Goal: Book appointment/travel/reservation

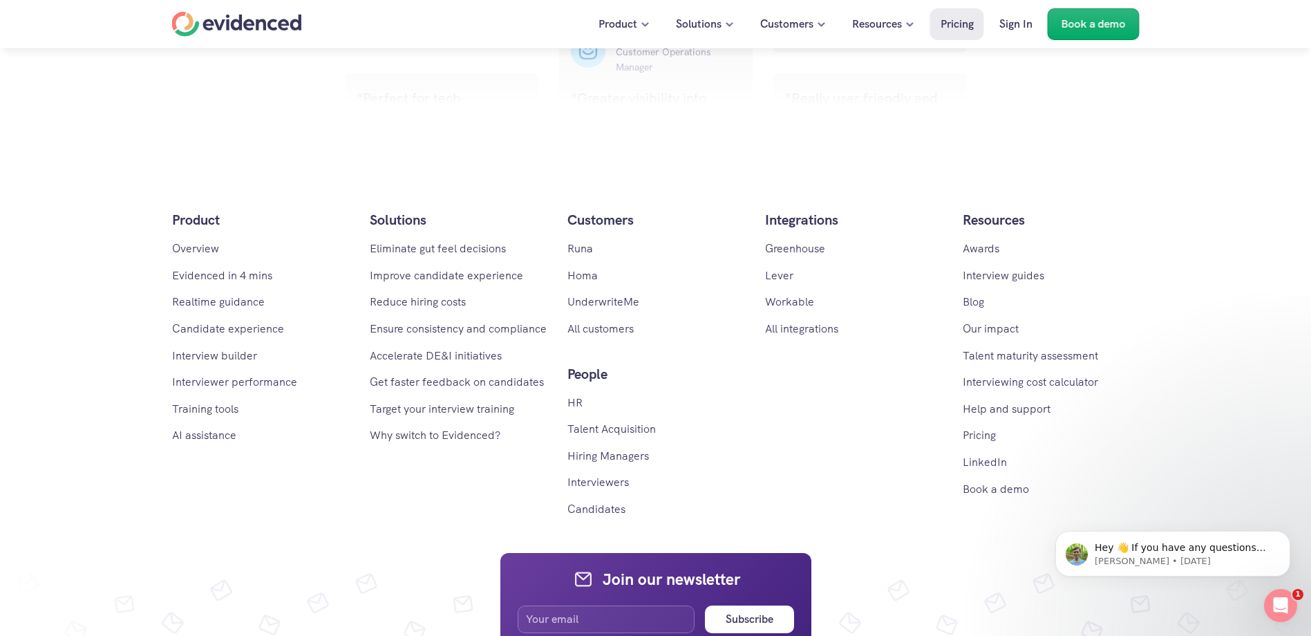
scroll to position [2281, 0]
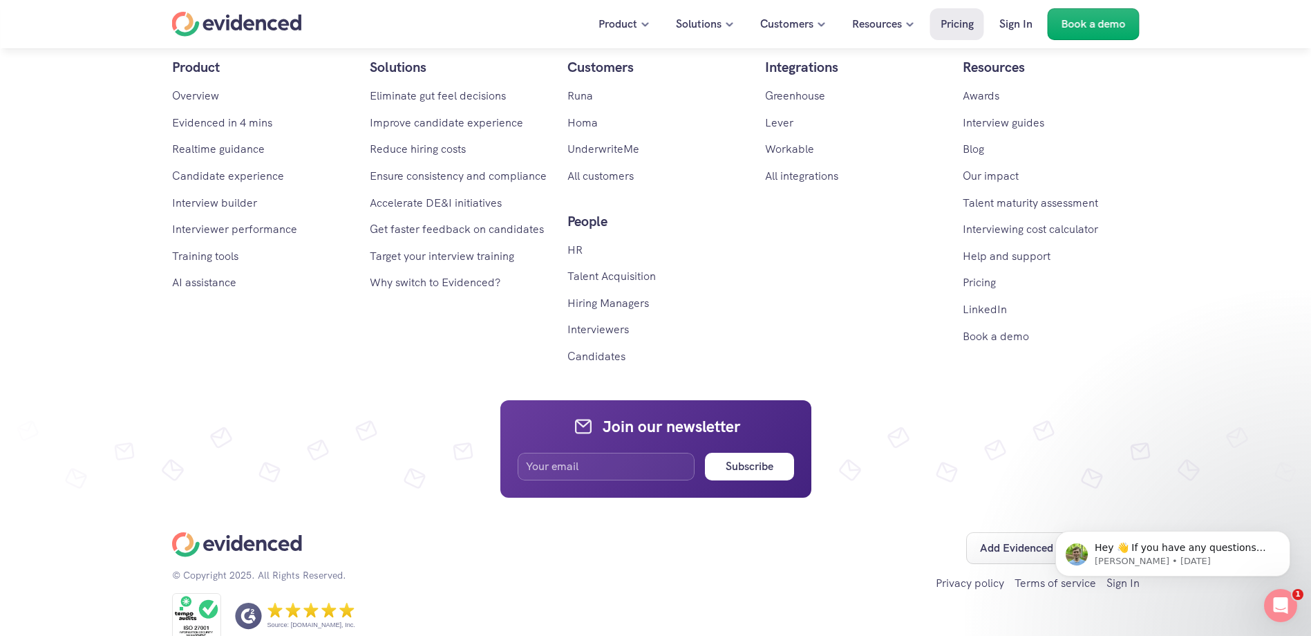
click at [256, 26] on div "Home" at bounding box center [237, 24] width 130 height 25
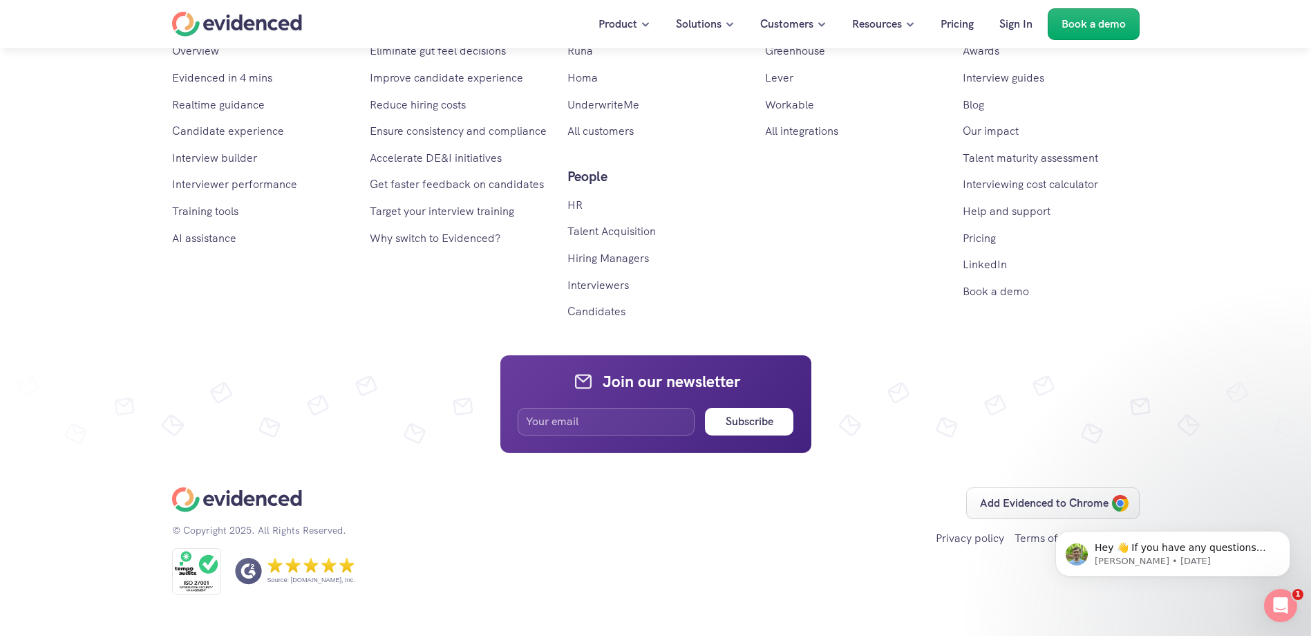
scroll to position [8301, 0]
click at [998, 299] on link "Book a demo" at bounding box center [996, 291] width 66 height 15
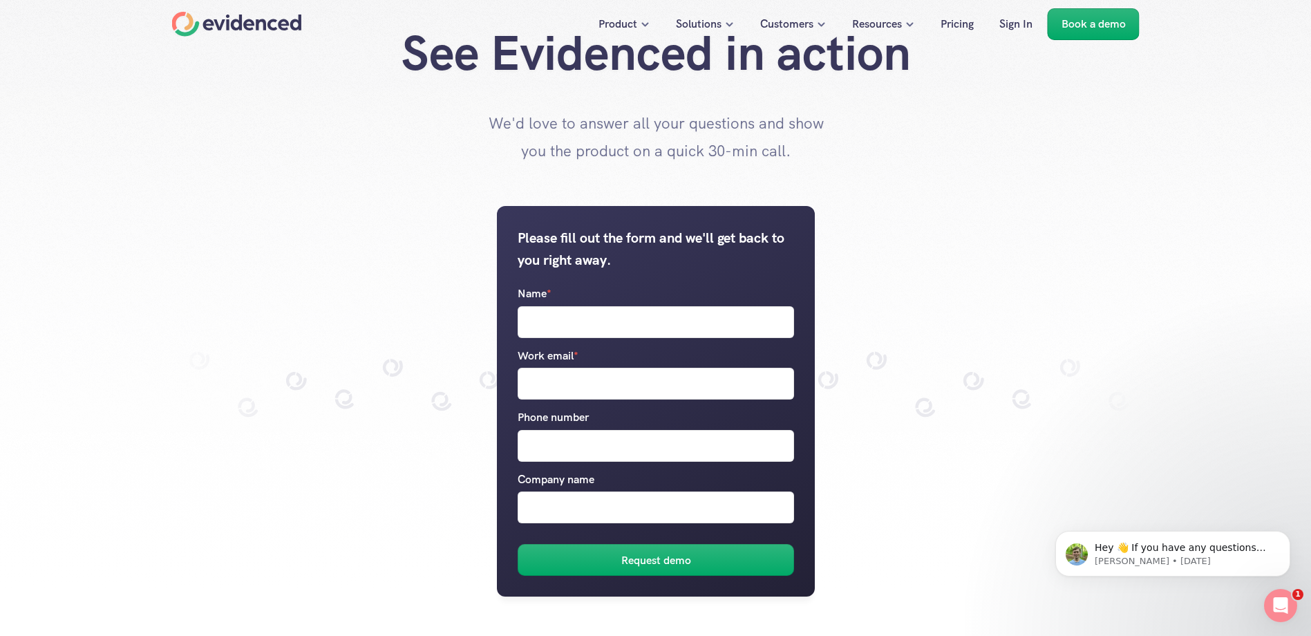
scroll to position [69, 0]
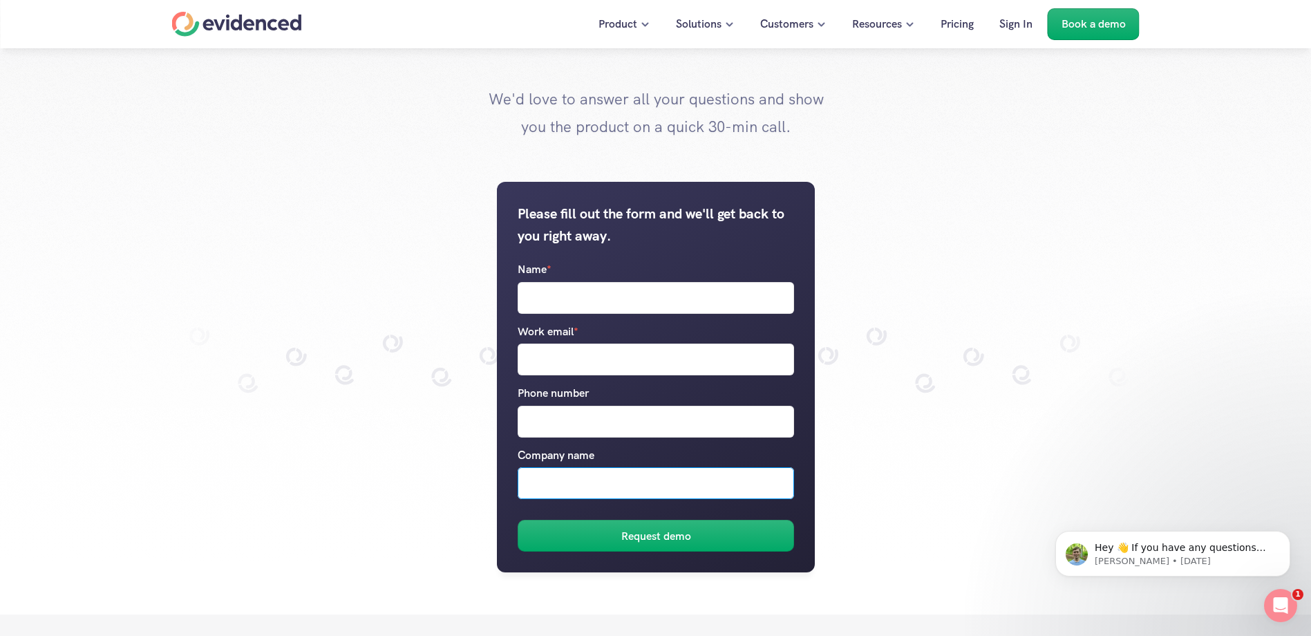
click at [669, 477] on input "Company name" at bounding box center [656, 484] width 277 height 32
type input "Can you please email me?"
click at [639, 300] on input "Name *" at bounding box center [656, 298] width 277 height 32
type input "[PERSON_NAME]"
type input "[EMAIL_ADDRESS][DOMAIN_NAME]"
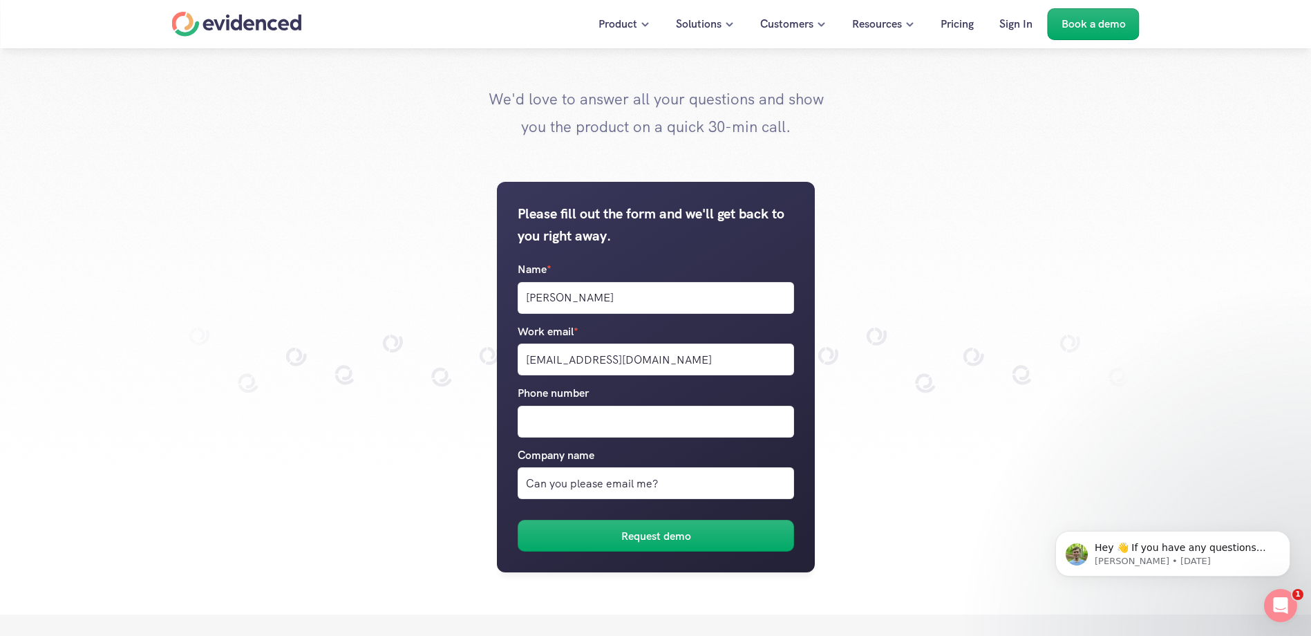
type input "07548780036"
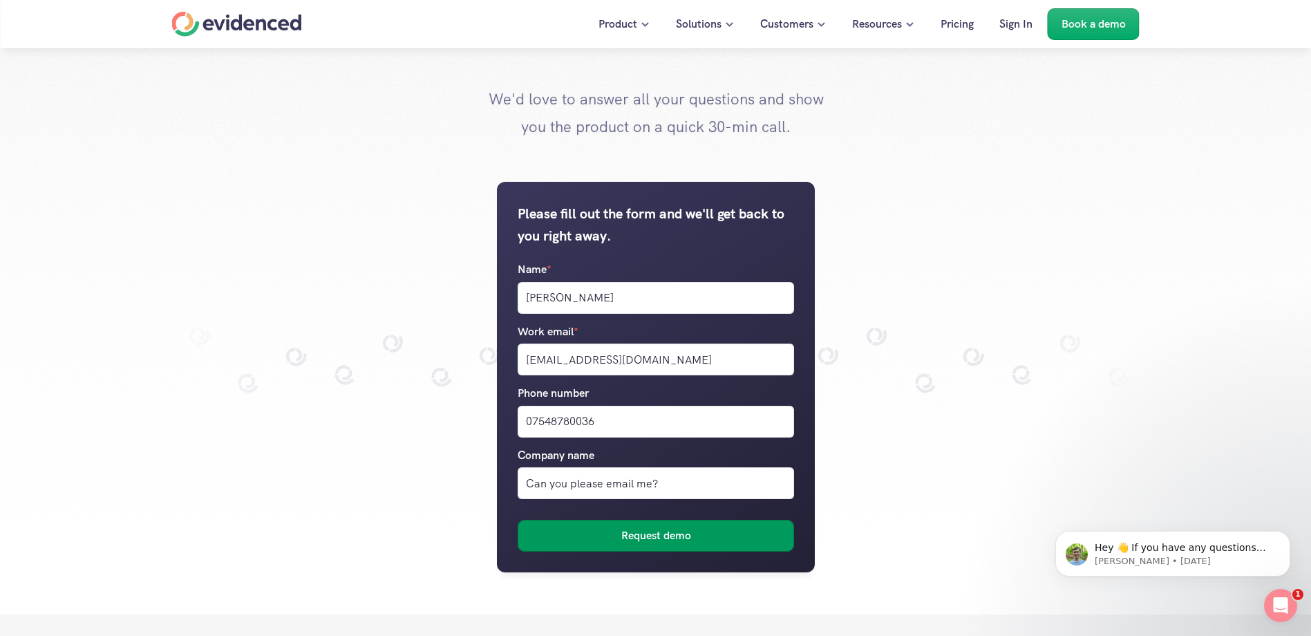
click at [609, 543] on button "Request demo" at bounding box center [656, 537] width 277 height 32
click at [1277, 611] on icon "Open Intercom Messenger" at bounding box center [1279, 603] width 23 height 23
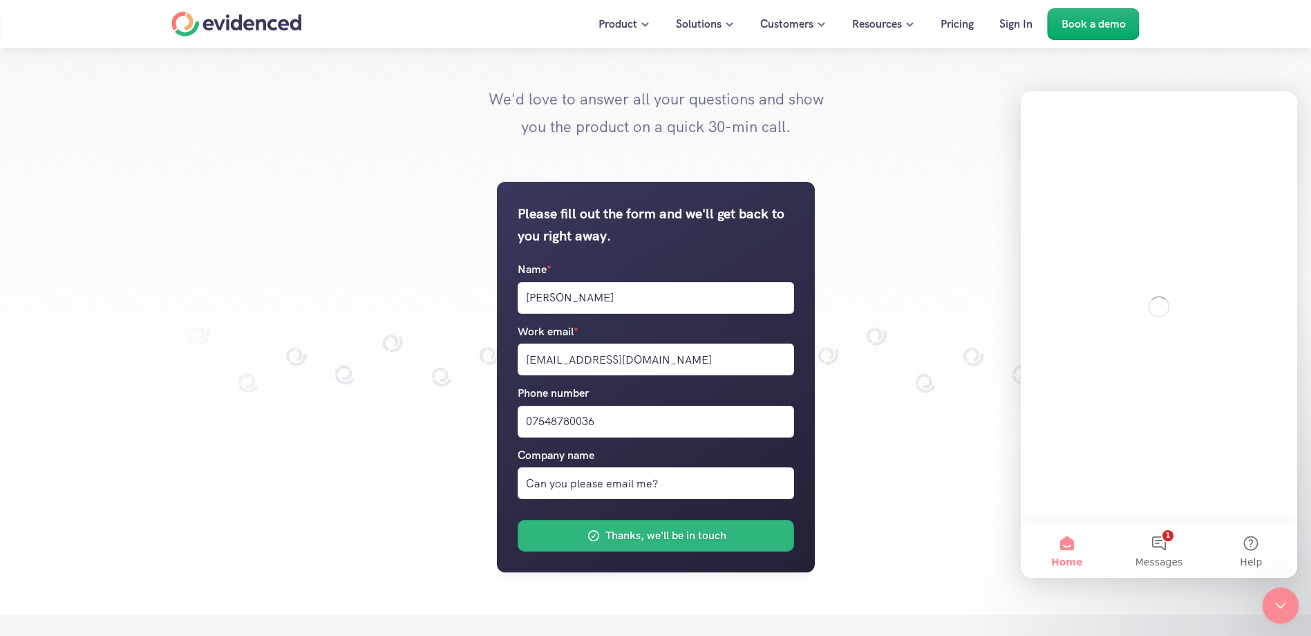
scroll to position [0, 0]
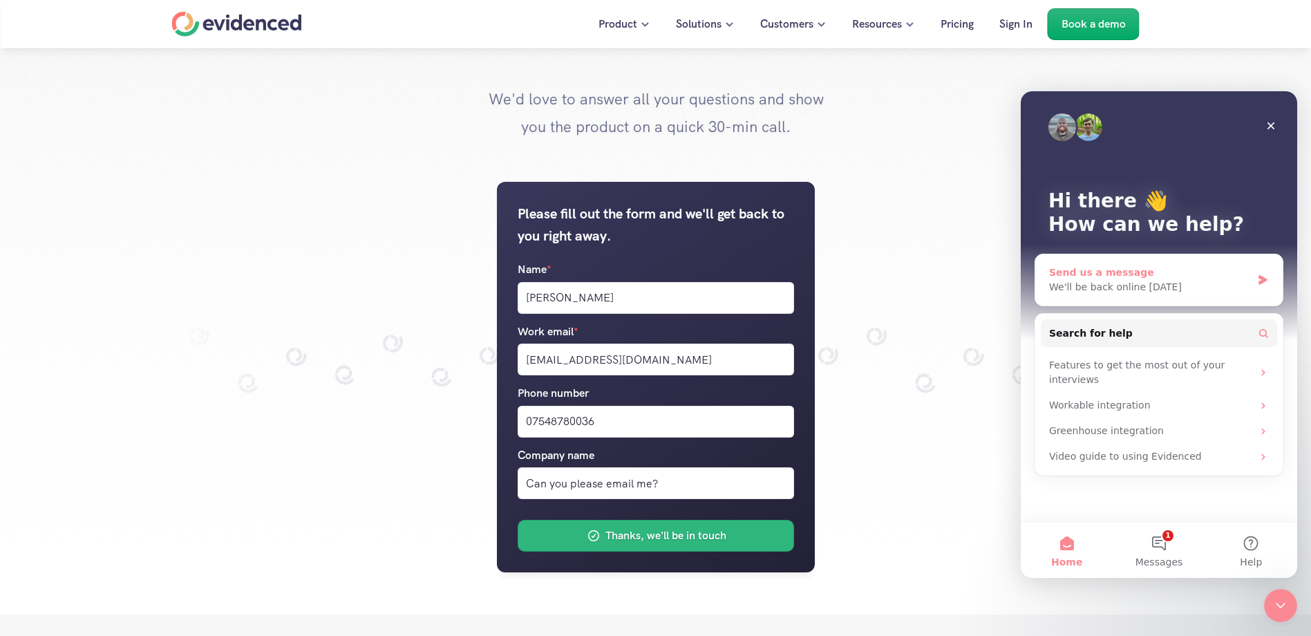
click at [1107, 276] on div "Send us a message" at bounding box center [1150, 272] width 203 height 15
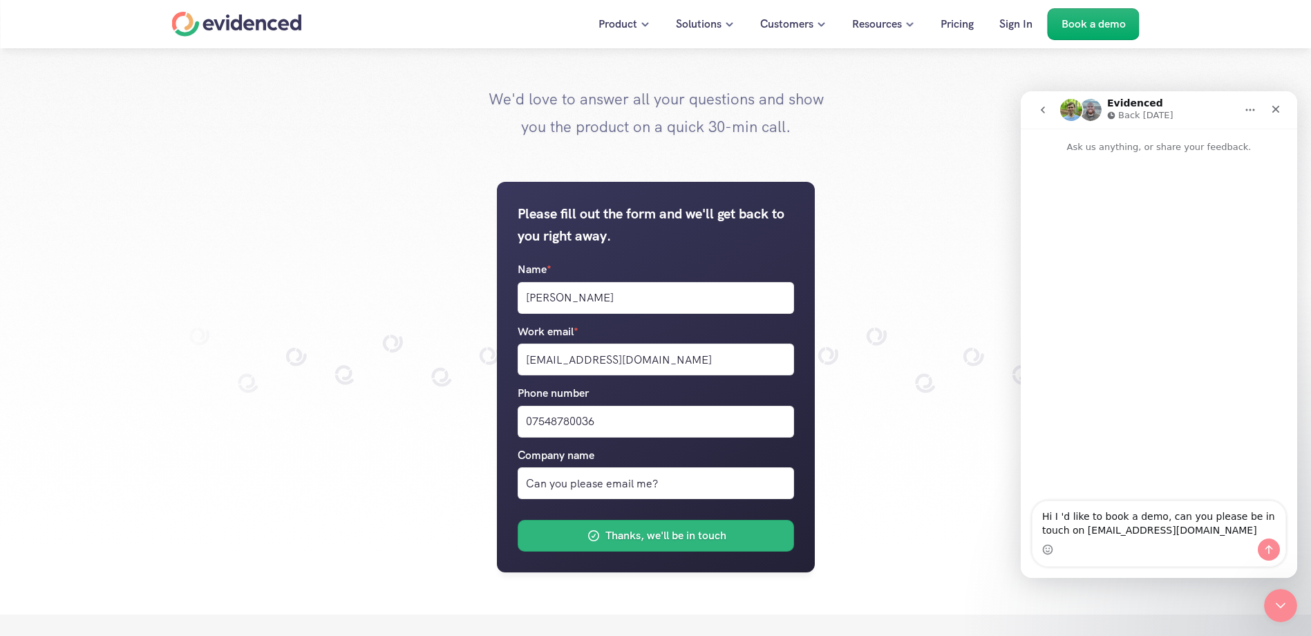
type textarea "Hi I 'd like to book a demo, can you please be in touch on [EMAIL_ADDRESS][DOMA…"
click at [1273, 543] on button "Send a message…" at bounding box center [1269, 549] width 22 height 22
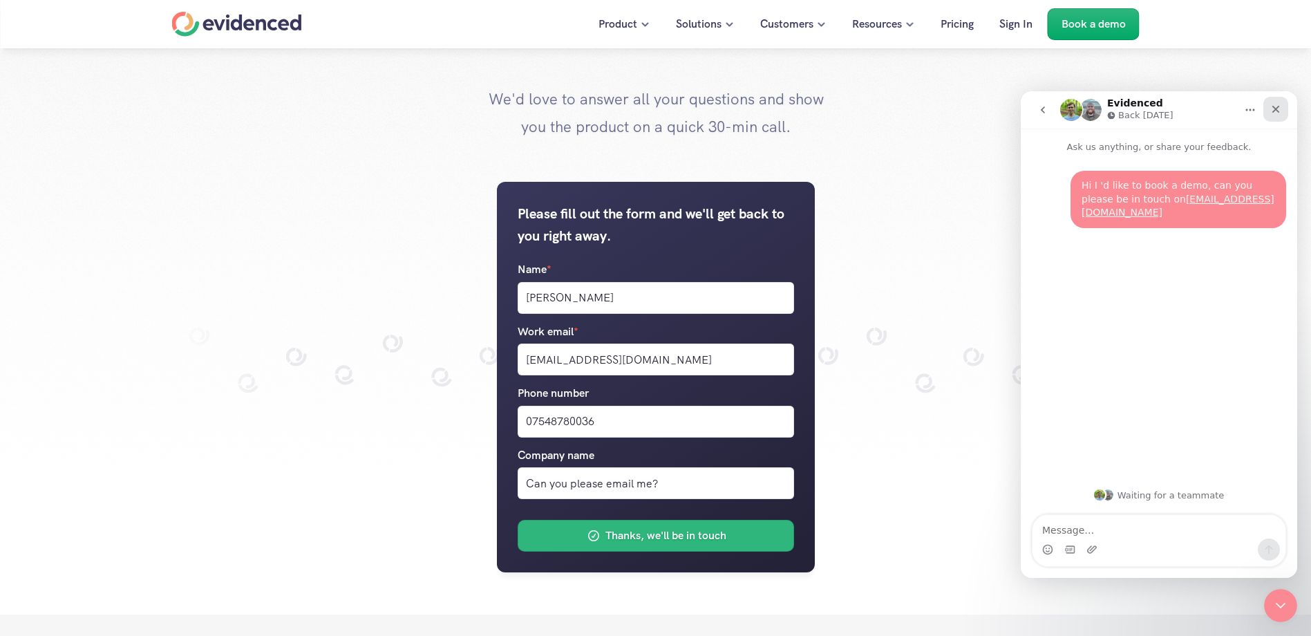
click at [1274, 109] on icon "Close" at bounding box center [1276, 109] width 11 height 11
